Goal: Transaction & Acquisition: Purchase product/service

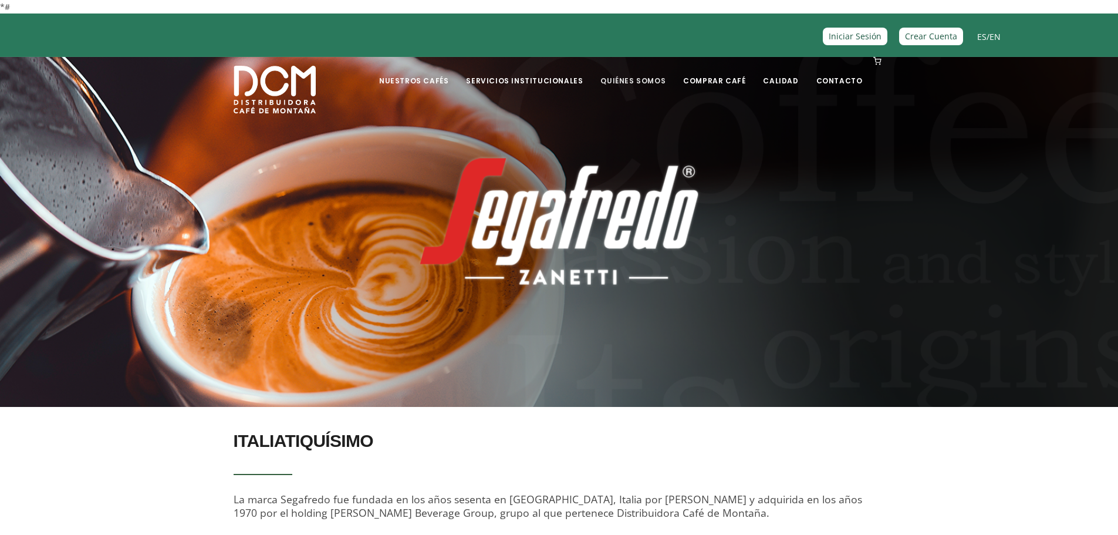
click at [652, 77] on link "Quiénes Somos" at bounding box center [632, 72] width 79 height 28
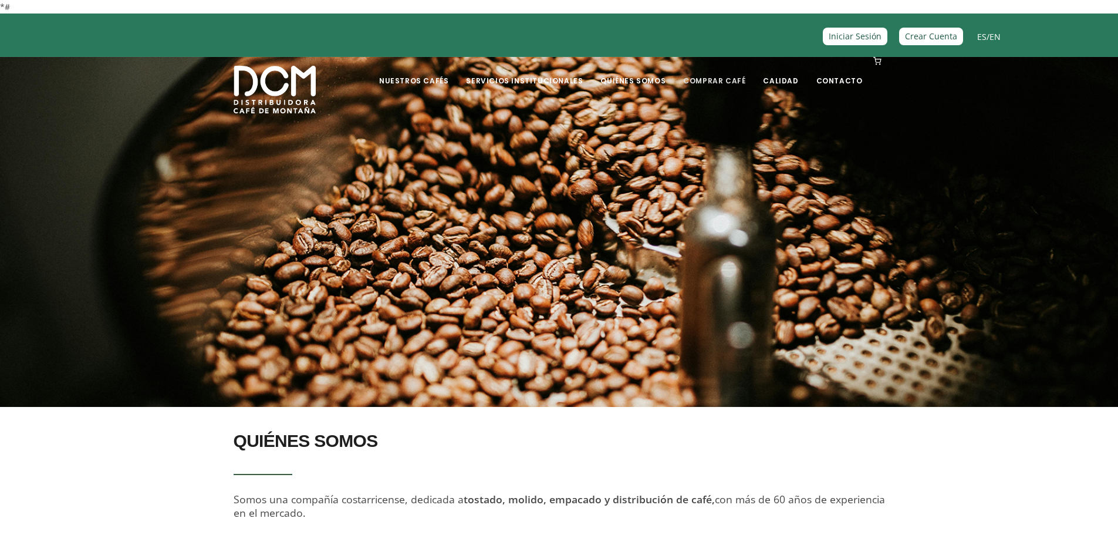
click at [711, 78] on link "Comprar Café" at bounding box center [714, 72] width 76 height 28
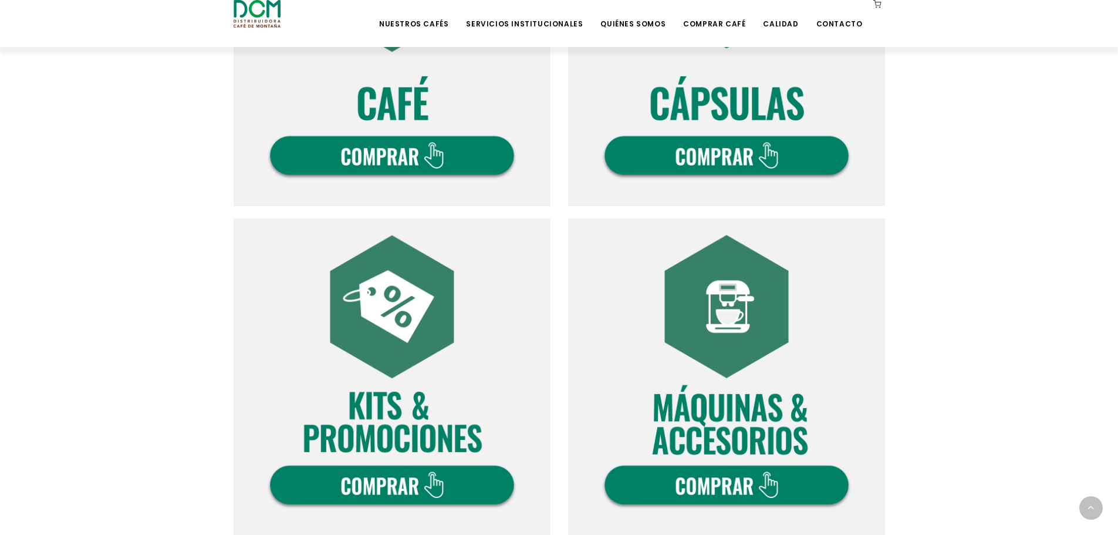
scroll to position [822, 0]
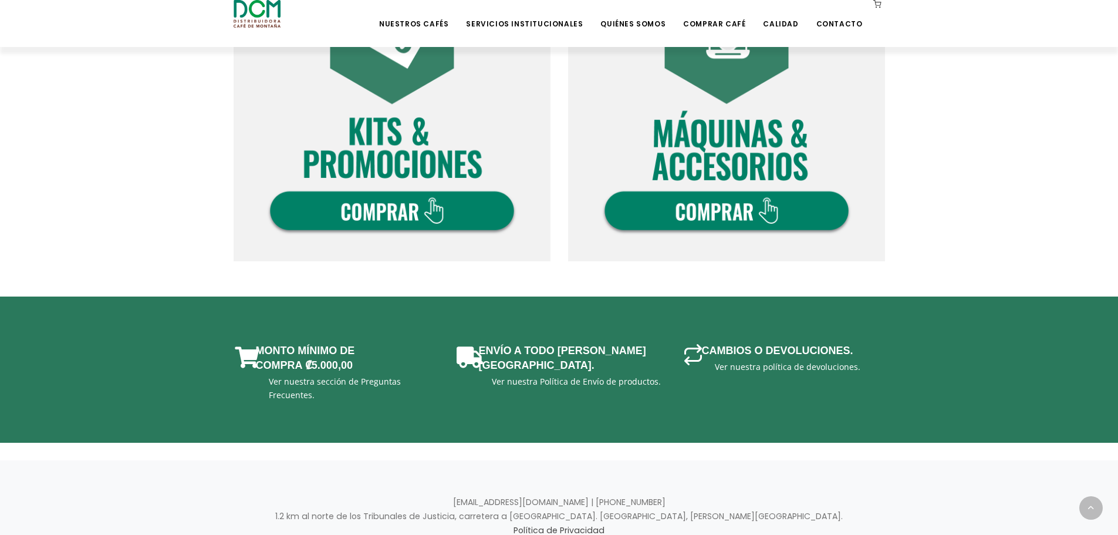
click at [725, 207] on img at bounding box center [726, 102] width 317 height 317
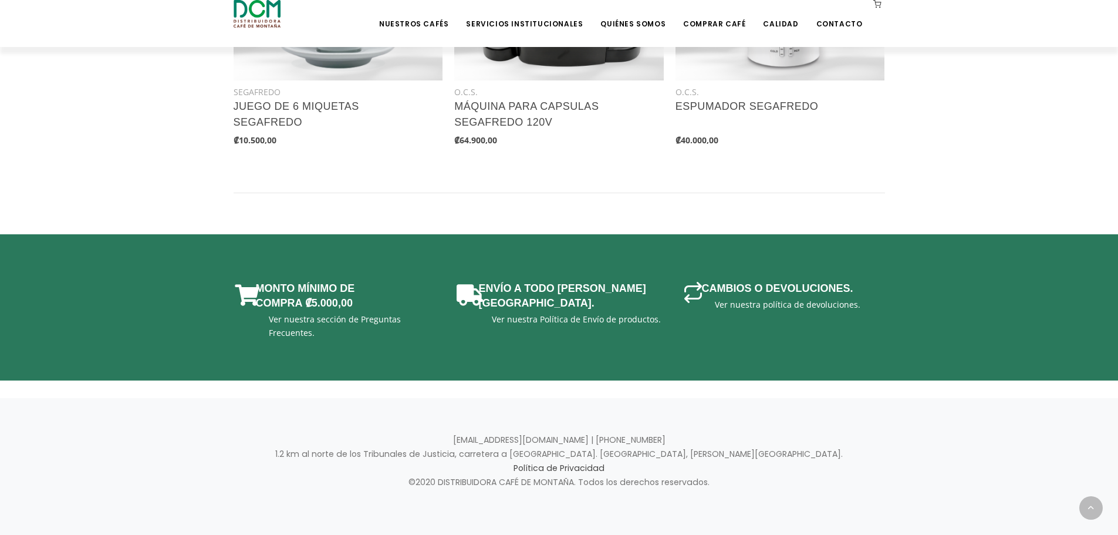
scroll to position [477, 0]
